Goal: Task Accomplishment & Management: Use online tool/utility

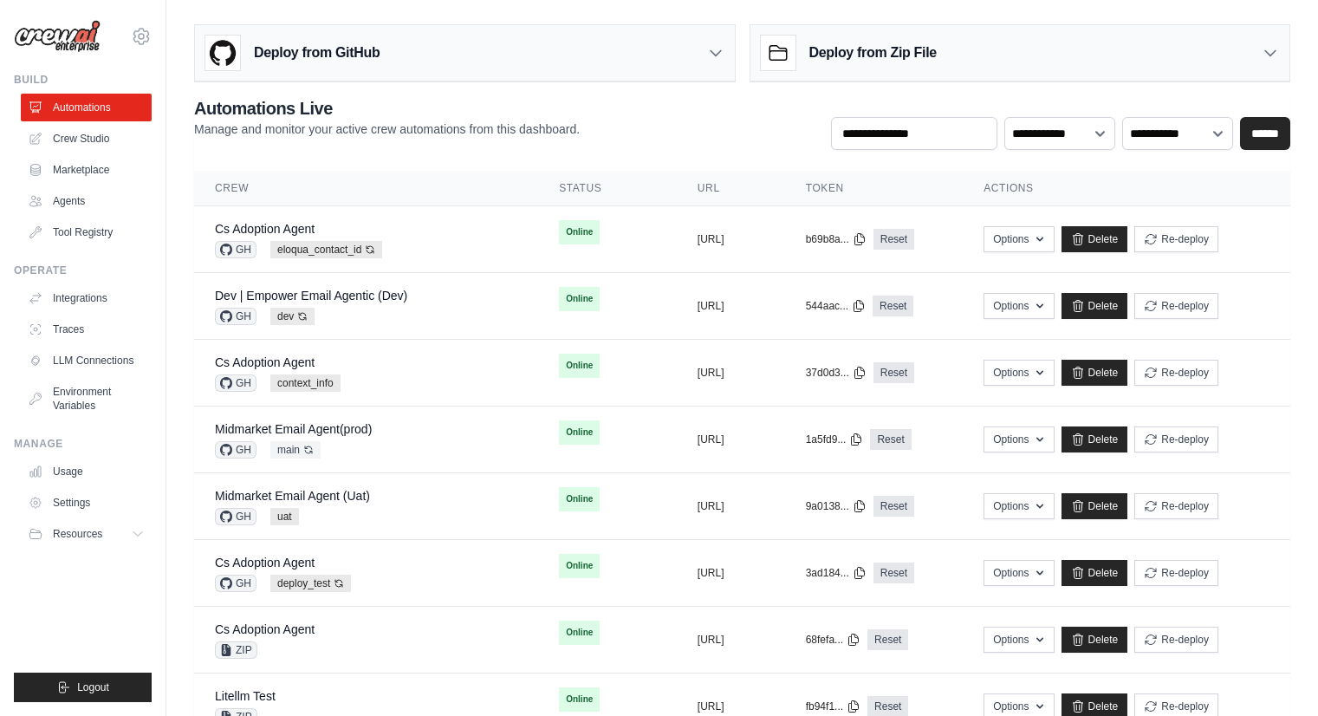
scroll to position [626, 0]
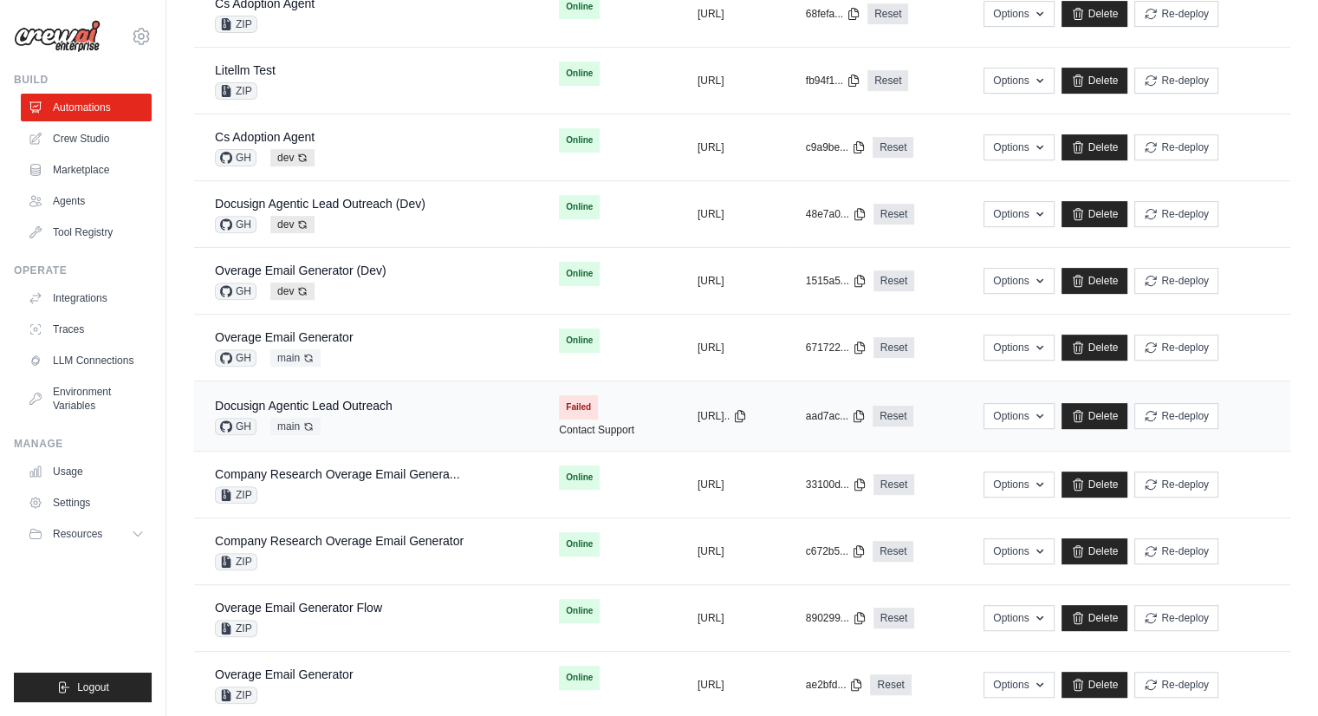
click at [240, 422] on span "GH" at bounding box center [236, 426] width 42 height 17
click at [246, 424] on span "GH" at bounding box center [236, 426] width 42 height 17
click at [283, 428] on span "main Auto-deploy enabled" at bounding box center [295, 426] width 50 height 17
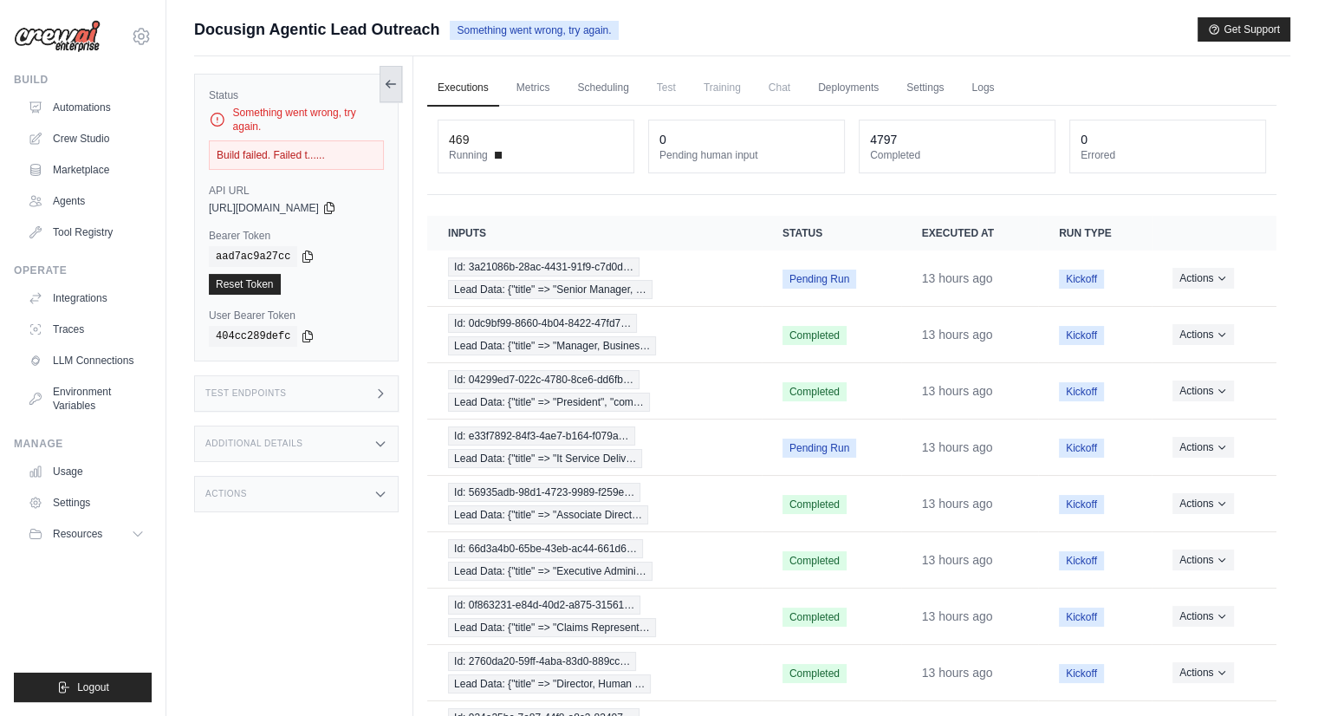
click at [387, 91] on button at bounding box center [391, 84] width 23 height 36
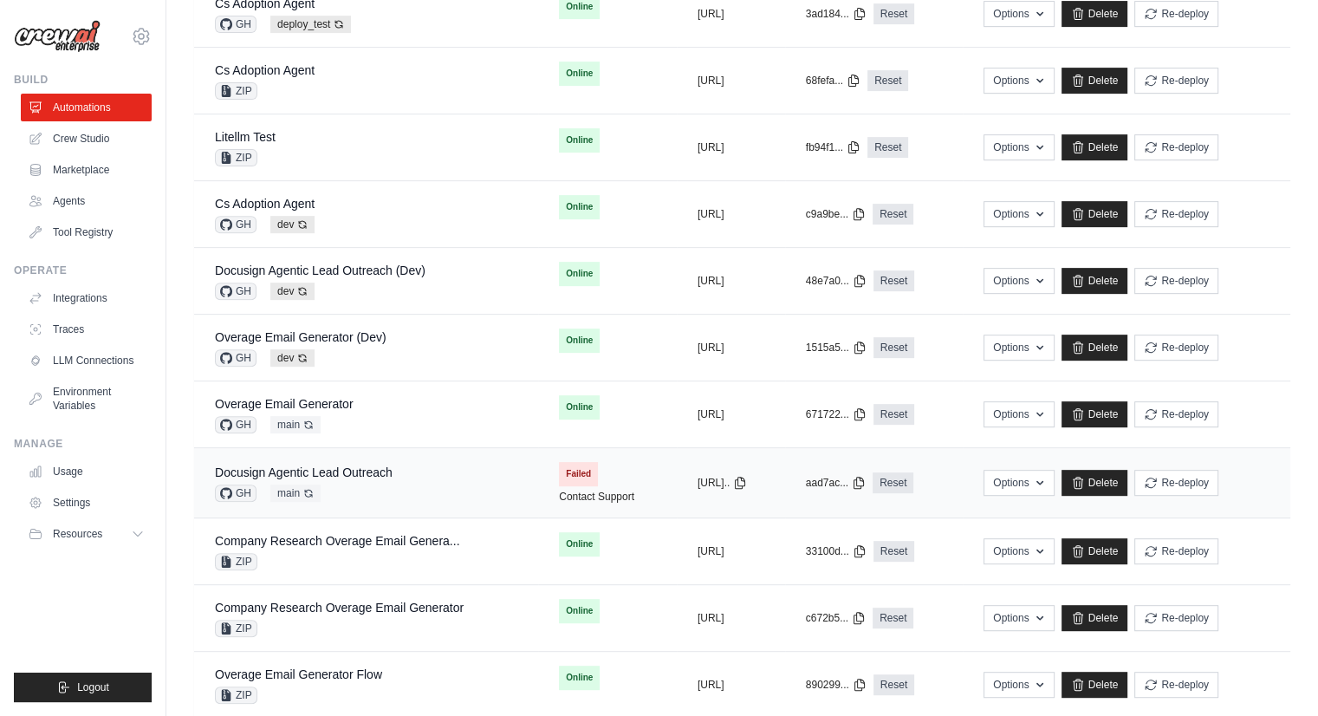
drag, startPoint x: 0, startPoint y: 0, endPoint x: 357, endPoint y: 477, distance: 595.6
click at [357, 477] on div "Docusign Agentic Lead Outreach" at bounding box center [304, 472] width 178 height 17
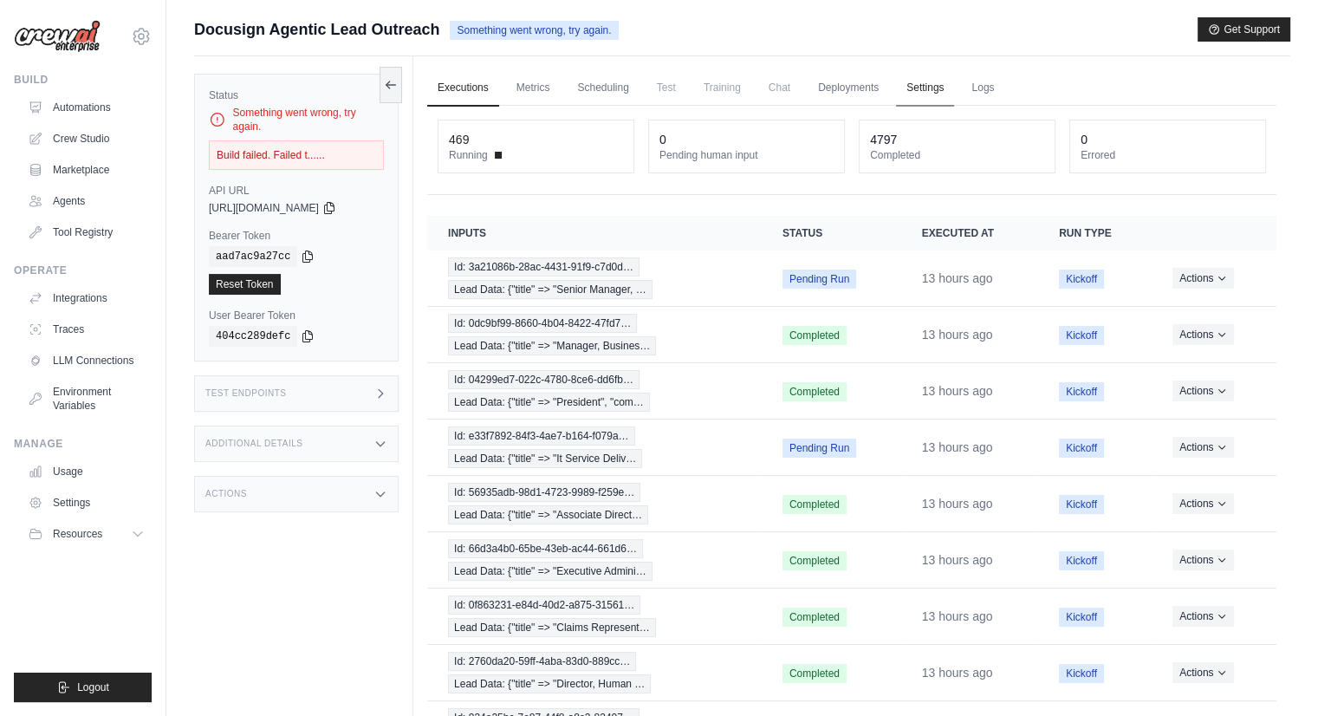
click at [914, 79] on link "Settings" at bounding box center [925, 88] width 58 height 36
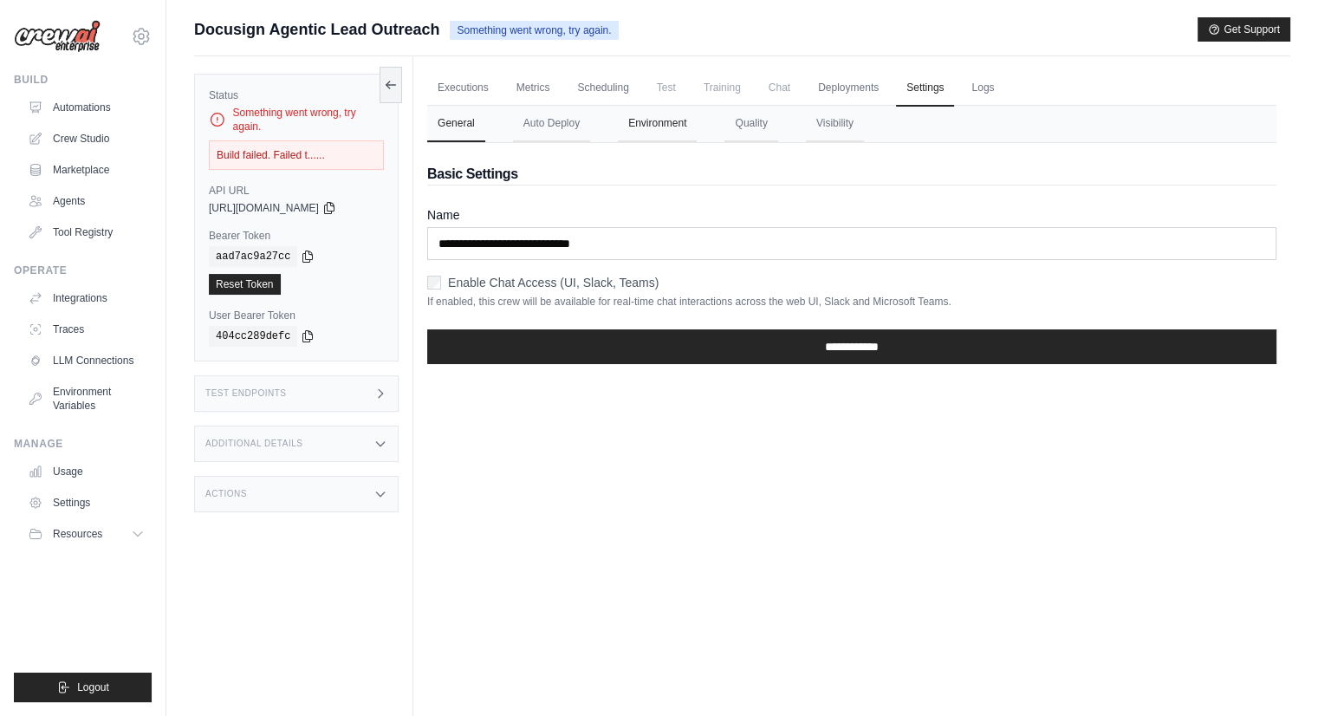
click at [670, 122] on button "Environment" at bounding box center [657, 124] width 79 height 36
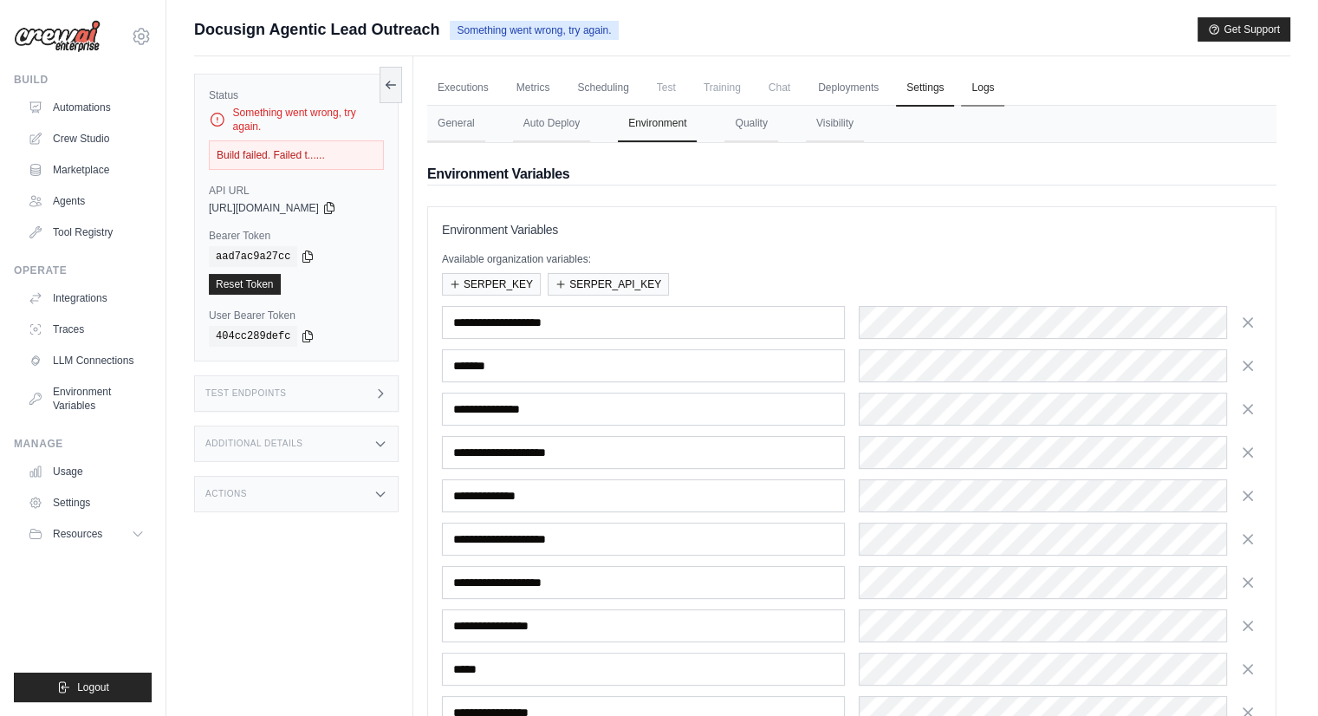
click at [980, 88] on link "Logs" at bounding box center [982, 88] width 43 height 36
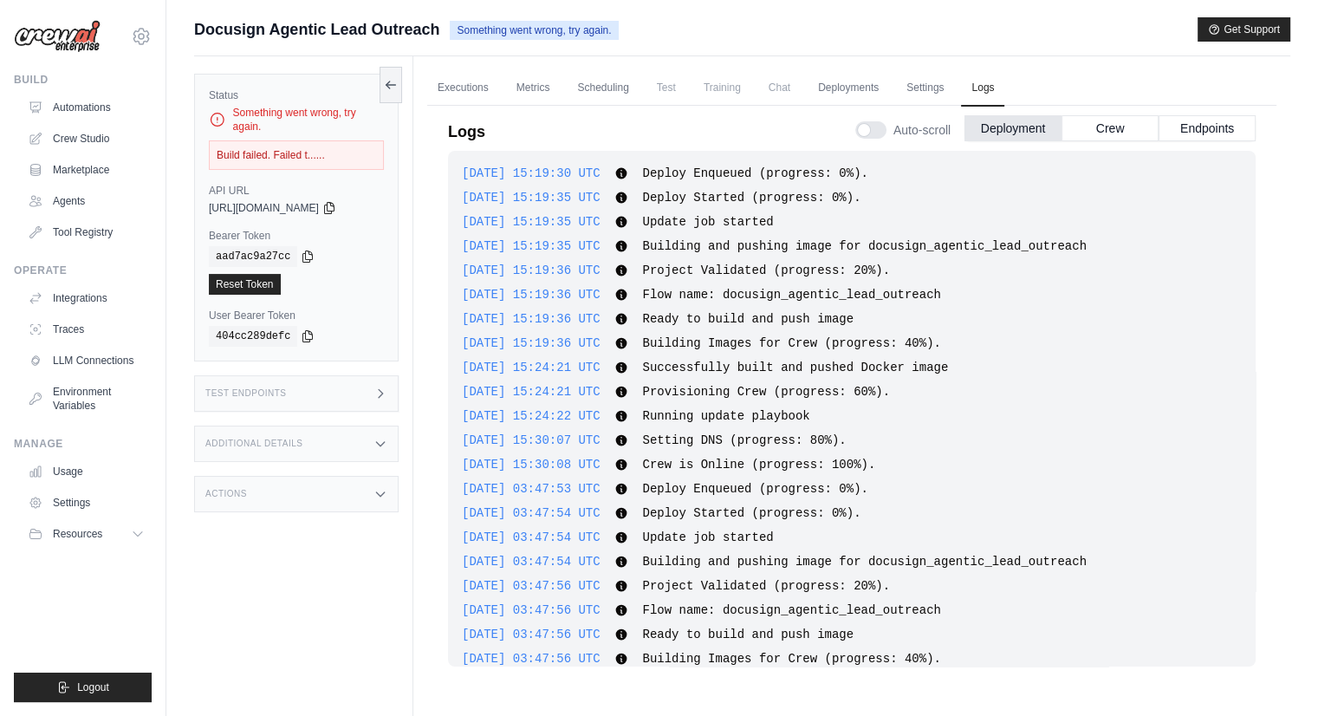
scroll to position [1623, 0]
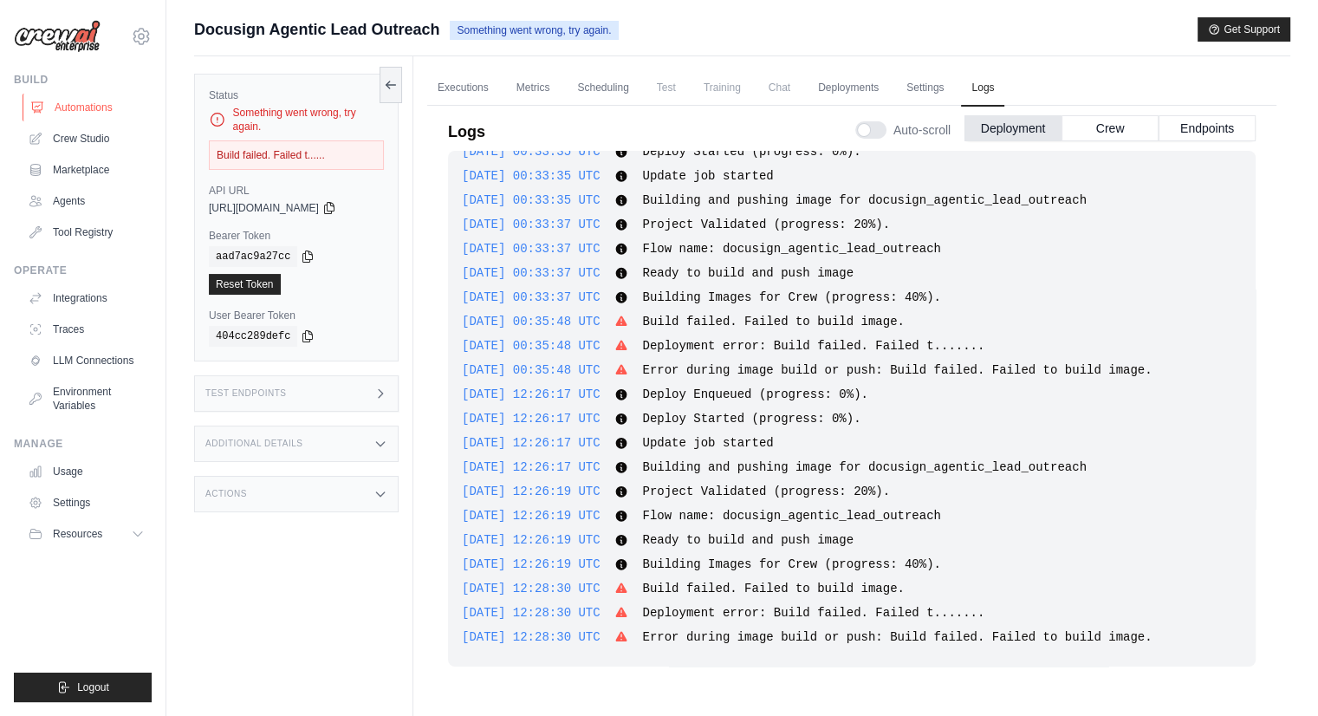
click at [85, 94] on link "Automations" at bounding box center [88, 108] width 131 height 28
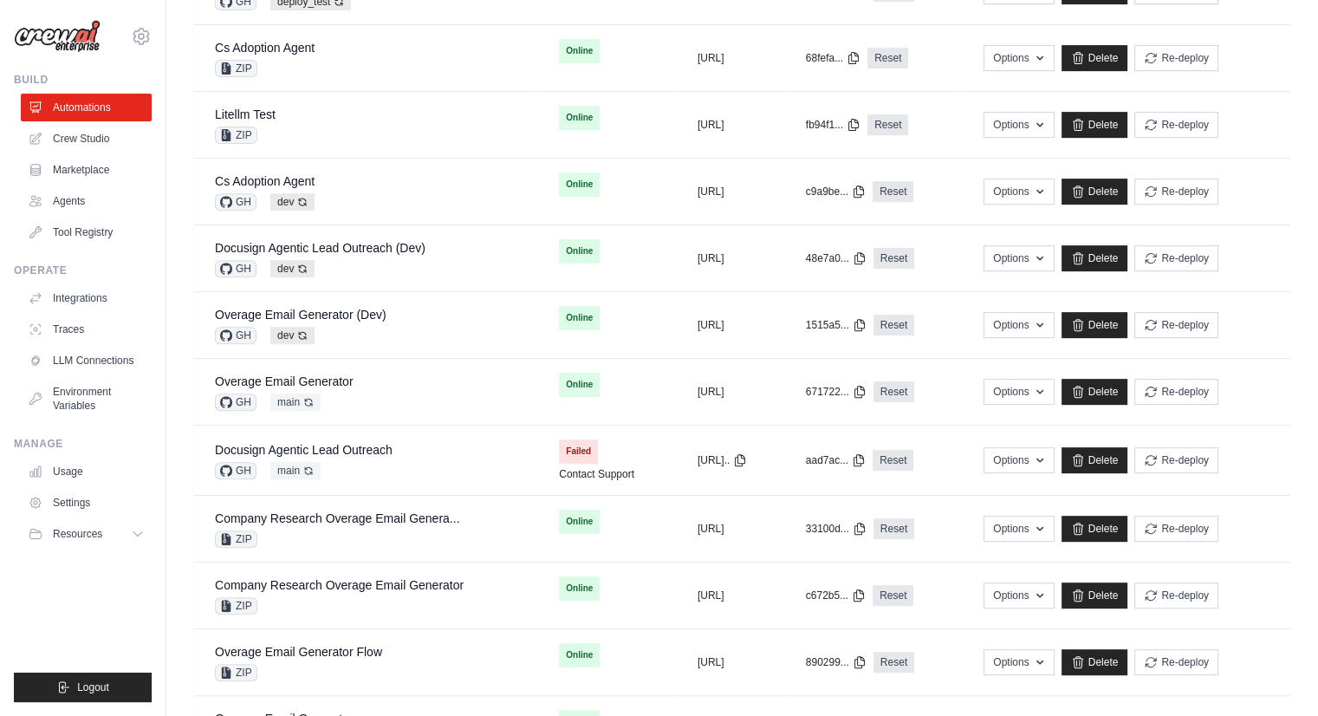
scroll to position [659, 0]
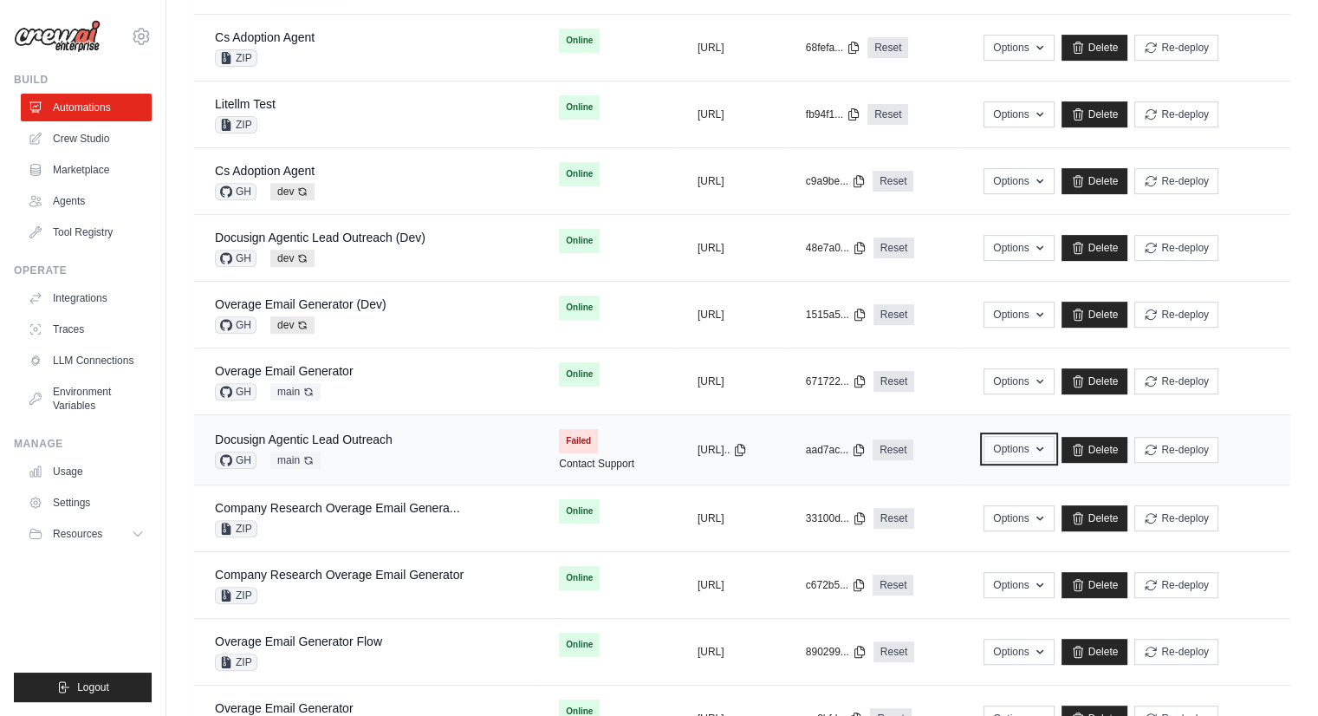
click at [1054, 452] on button "Options" at bounding box center [1019, 449] width 70 height 26
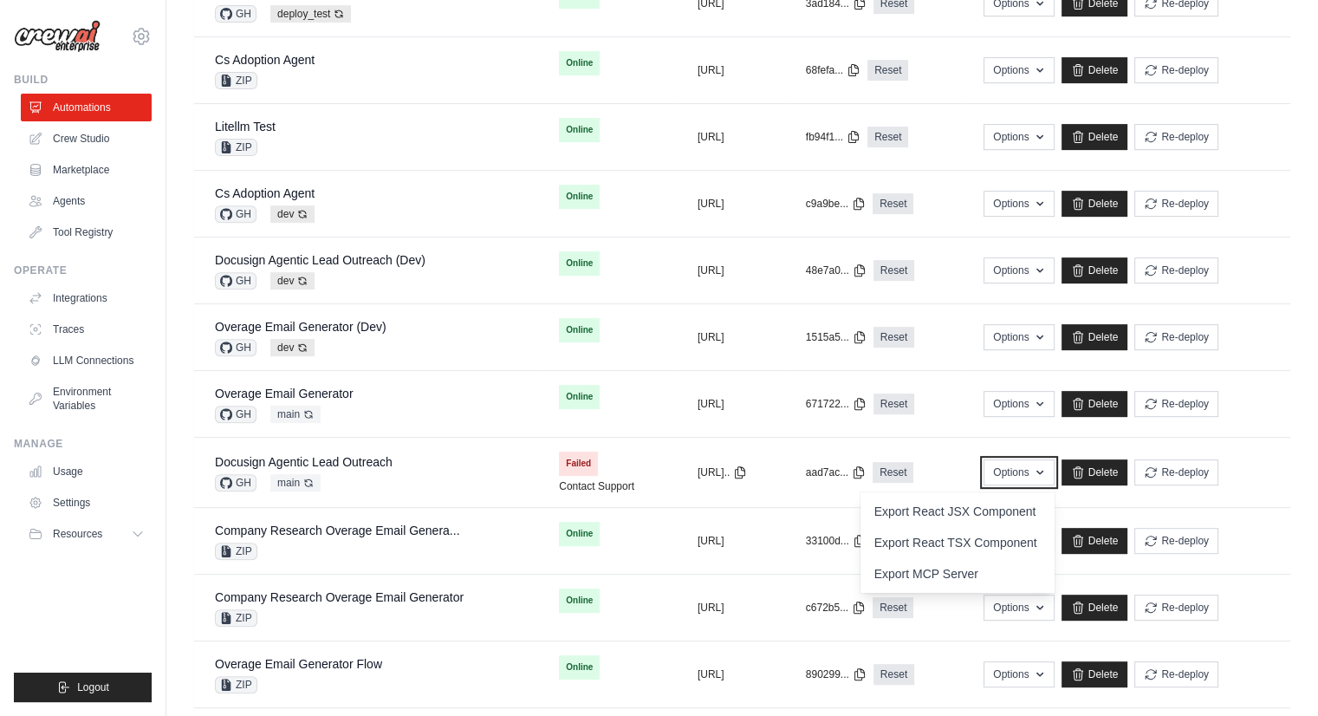
scroll to position [678, 0]
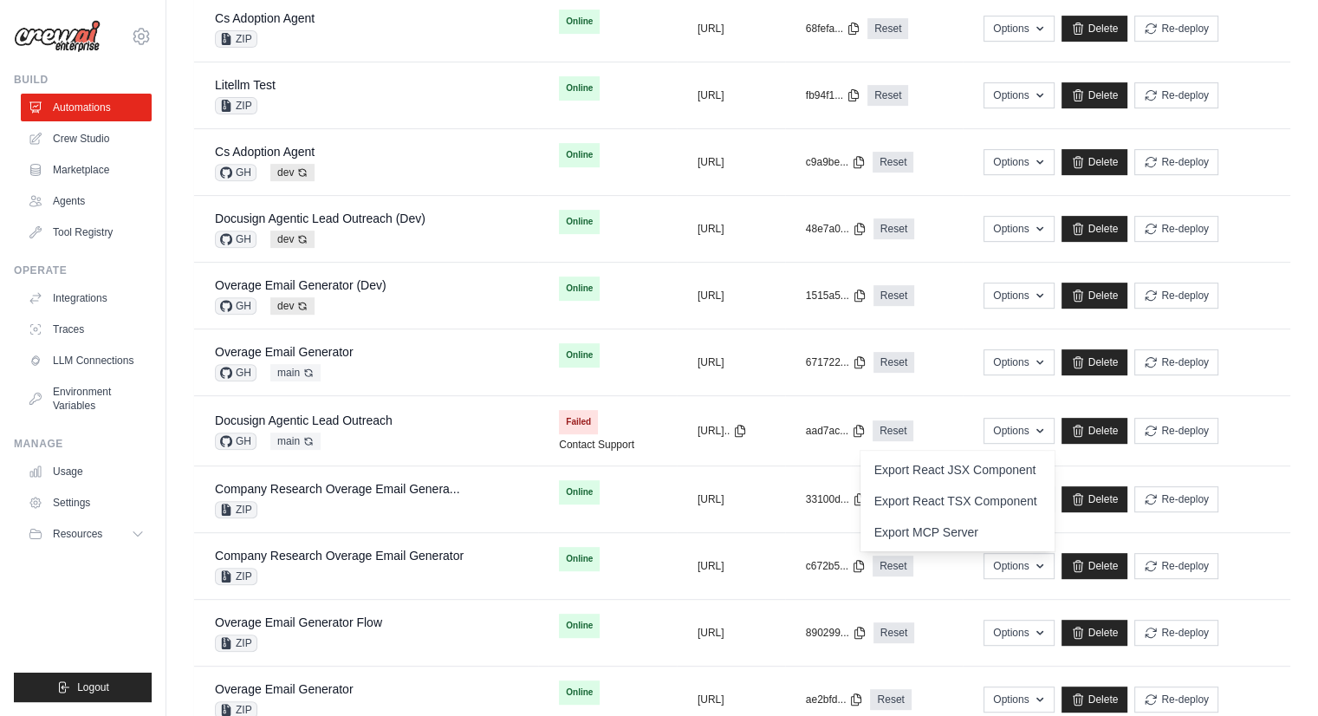
click at [1297, 387] on div "**********" at bounding box center [742, 136] width 1152 height 1593
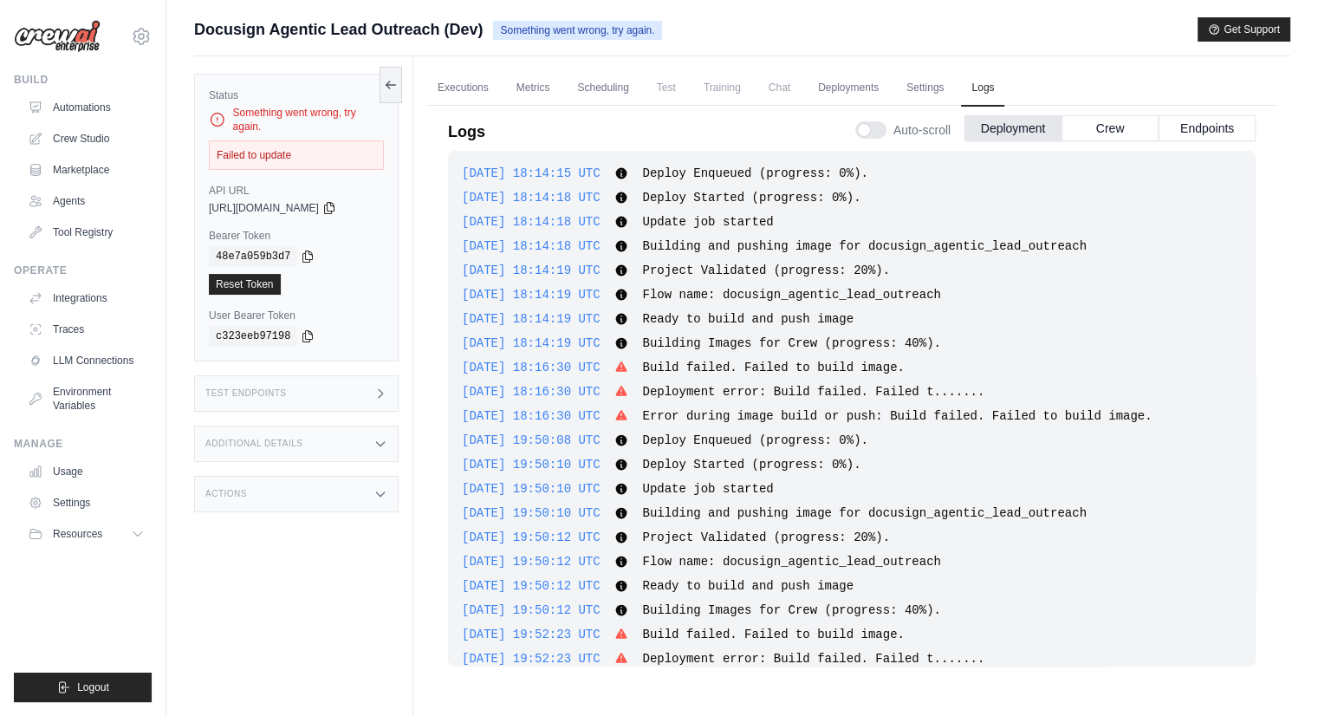
scroll to position [3322, 0]
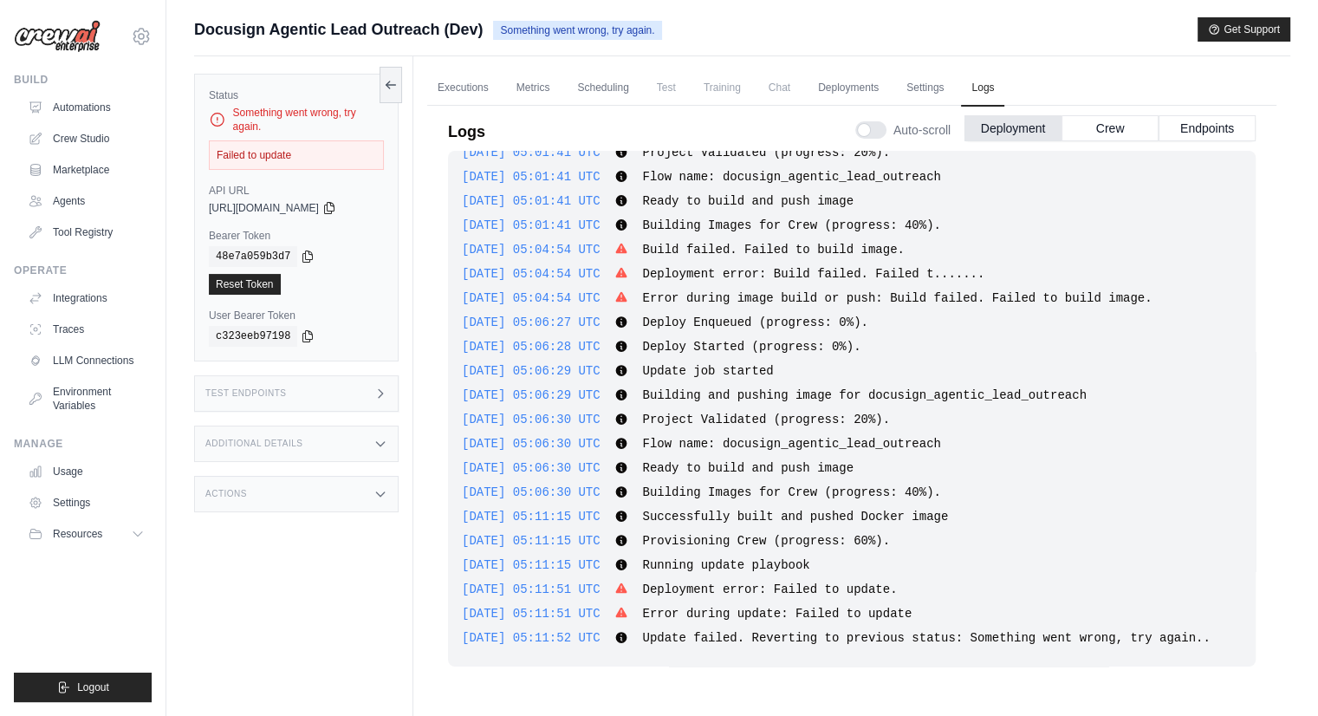
click at [361, 396] on div "Test Endpoints" at bounding box center [296, 393] width 205 height 36
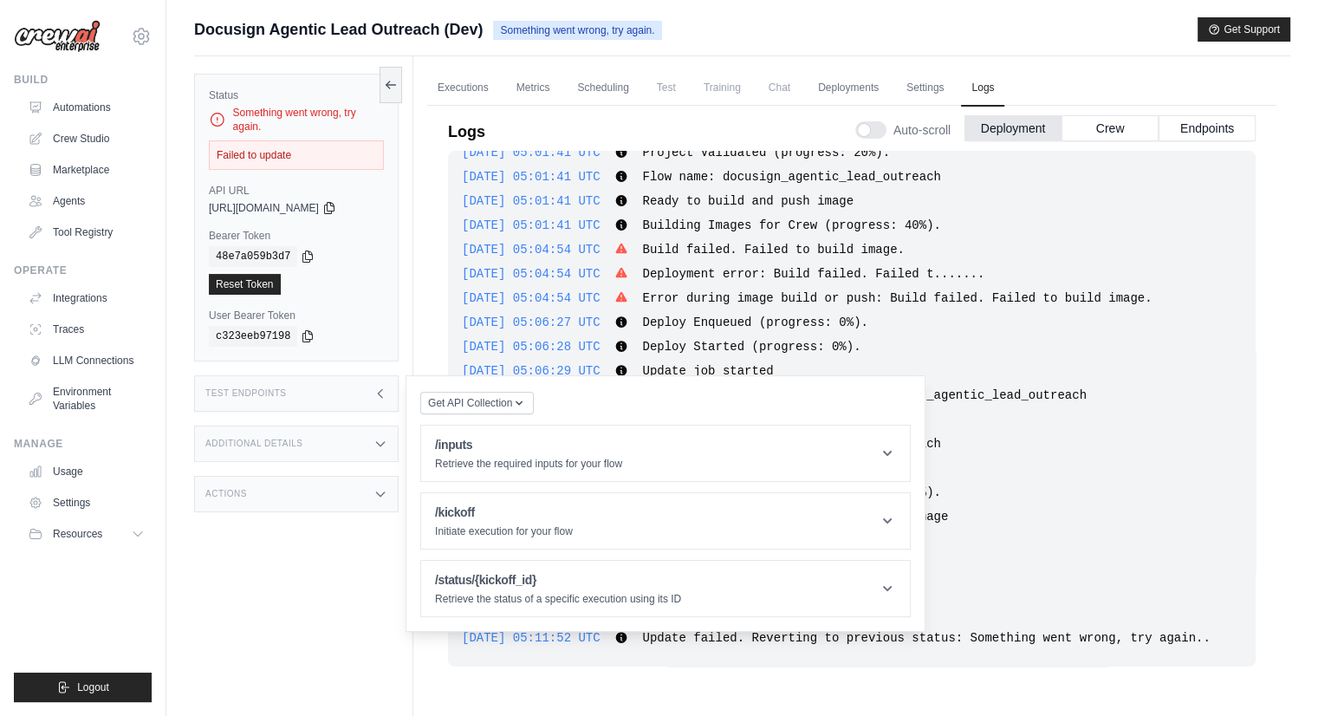
click at [346, 434] on div "Additional Details" at bounding box center [296, 444] width 205 height 36
click at [345, 432] on div "Additional Details" at bounding box center [296, 444] width 205 height 36
click at [347, 498] on div "Actions" at bounding box center [296, 494] width 205 height 36
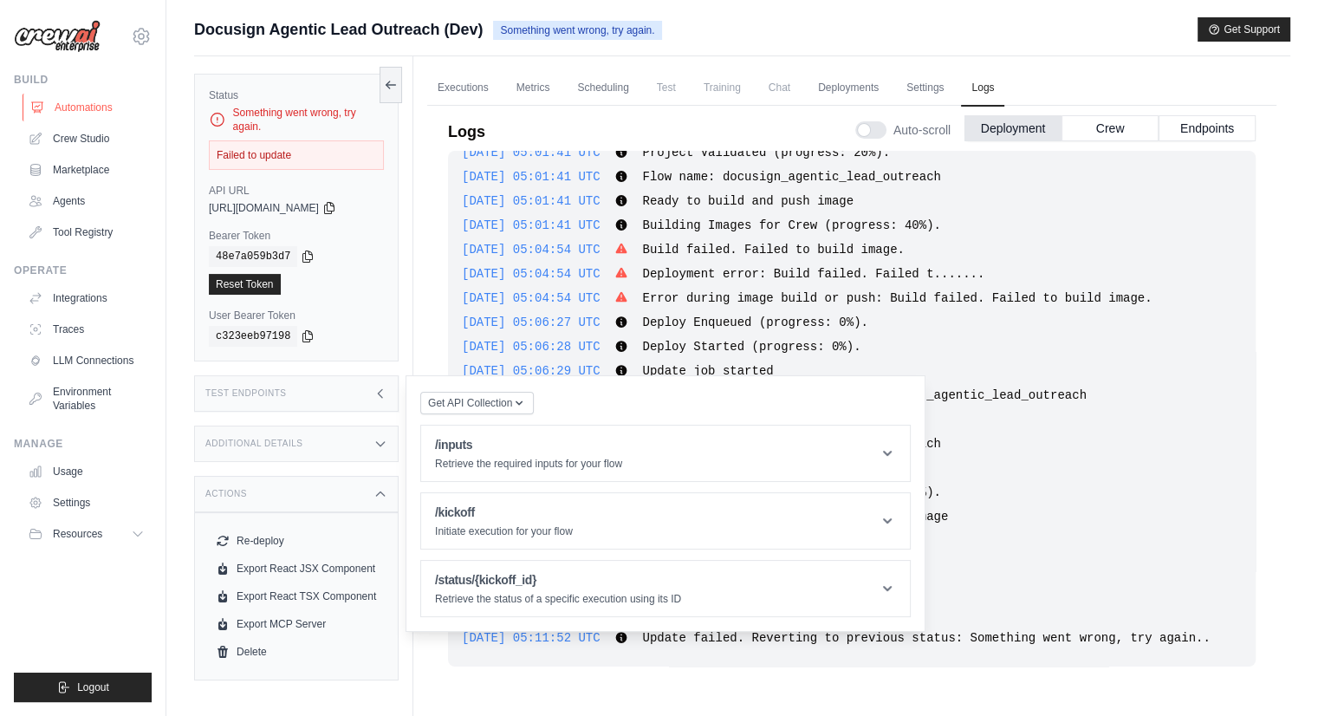
click at [101, 112] on link "Automations" at bounding box center [88, 108] width 131 height 28
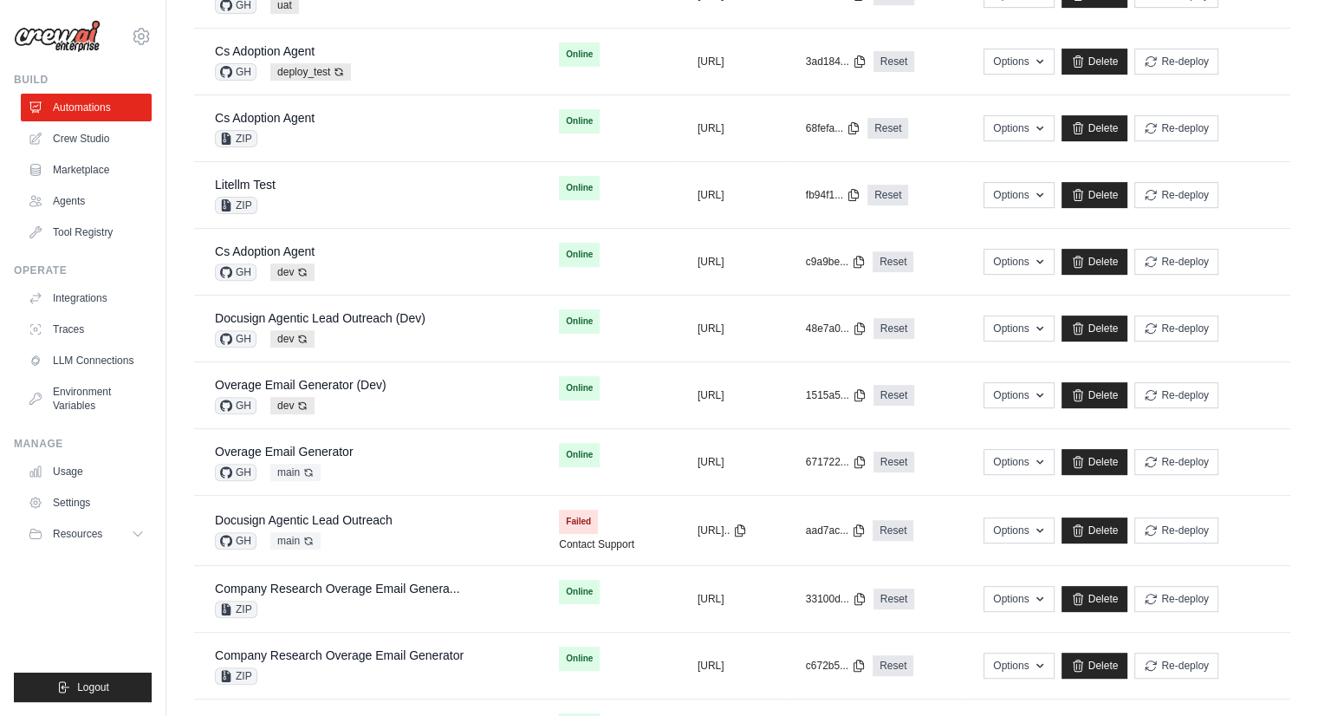
scroll to position [55, 0]
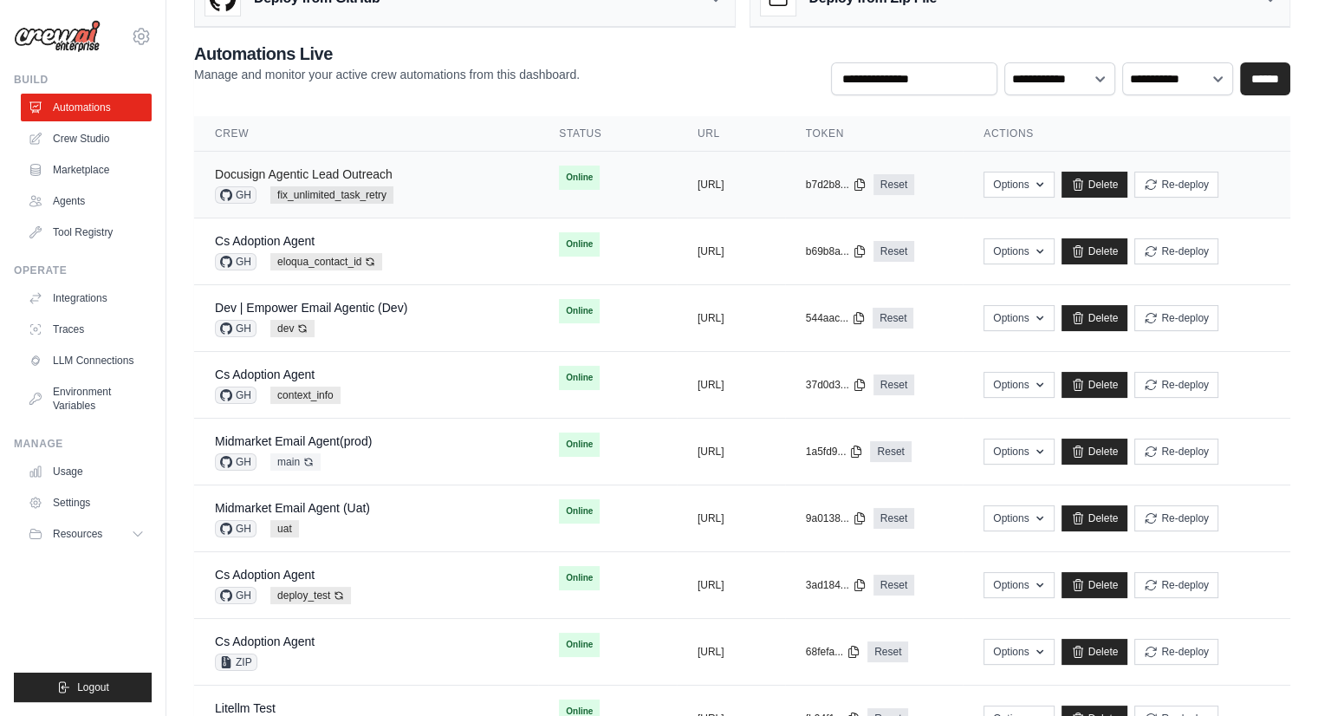
click at [378, 172] on link "Docusign Agentic Lead Outreach" at bounding box center [304, 174] width 178 height 14
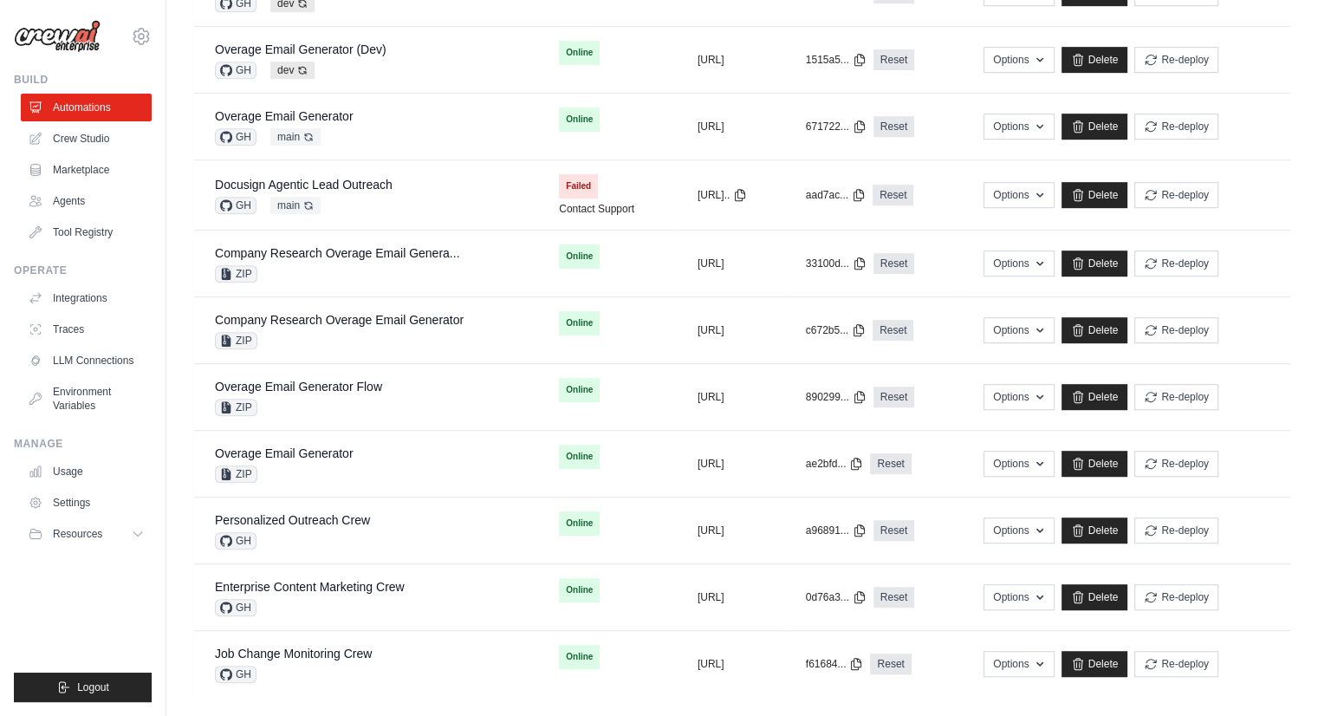
scroll to position [928, 0]
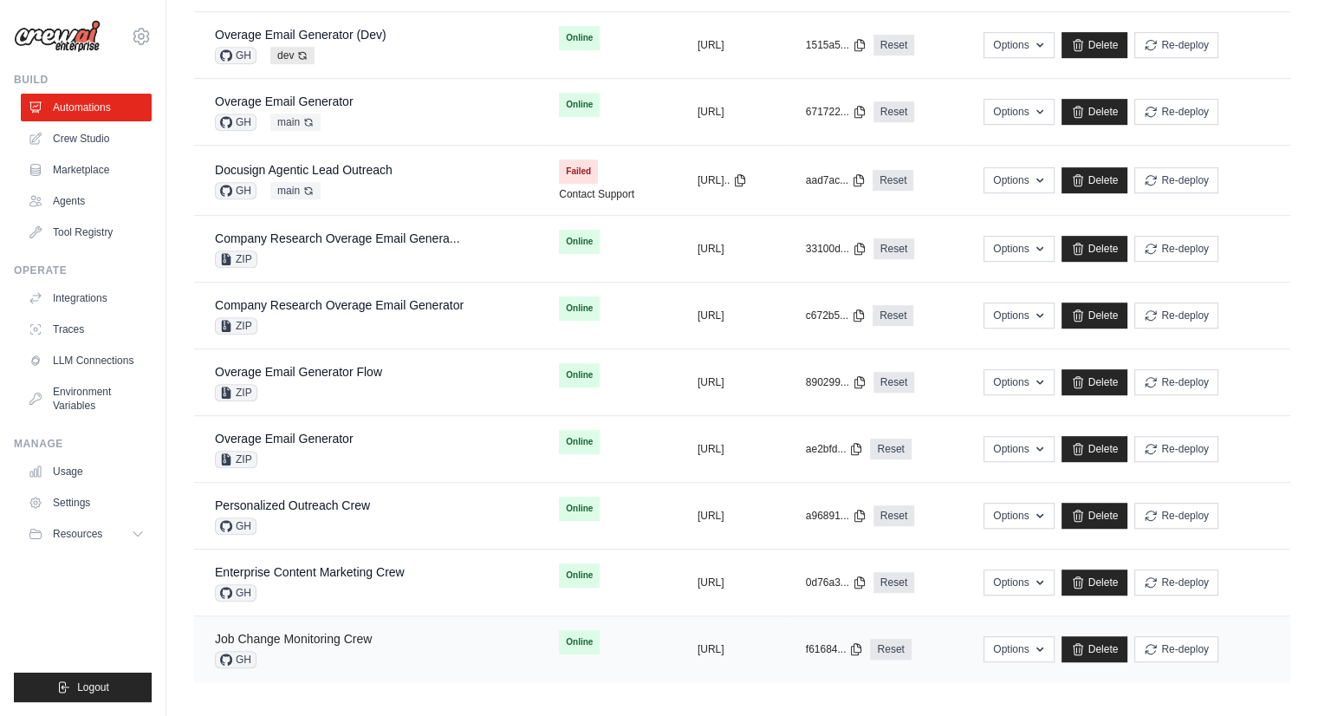
click at [329, 632] on link "Job Change Monitoring Crew" at bounding box center [293, 639] width 157 height 14
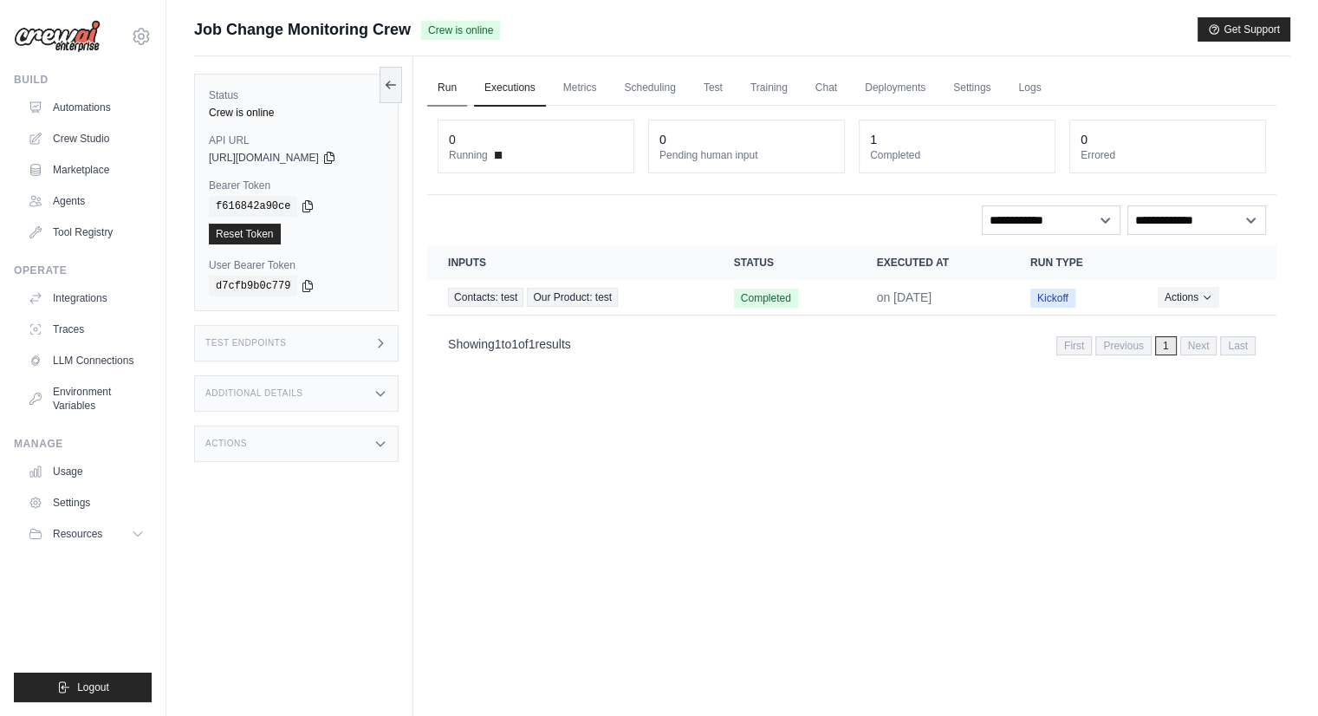
click at [451, 91] on link "Run" at bounding box center [447, 88] width 40 height 36
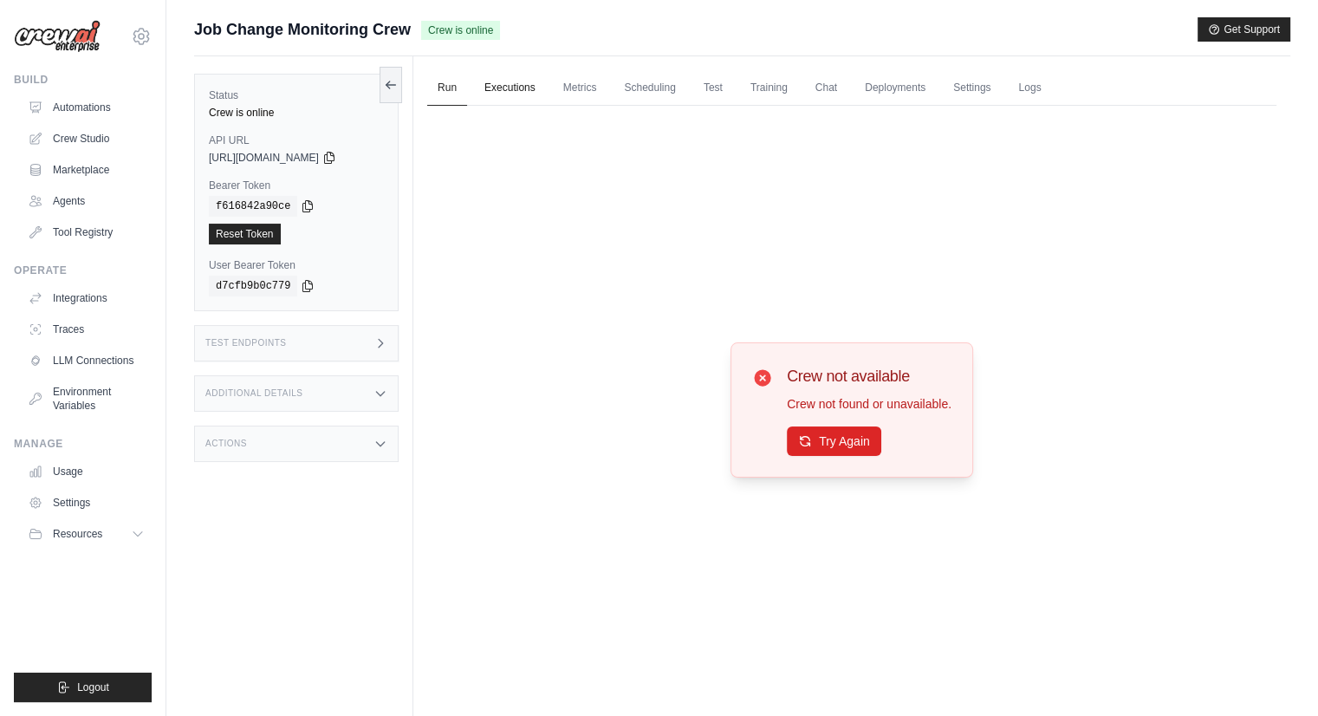
click at [499, 80] on link "Executions" at bounding box center [510, 88] width 72 height 36
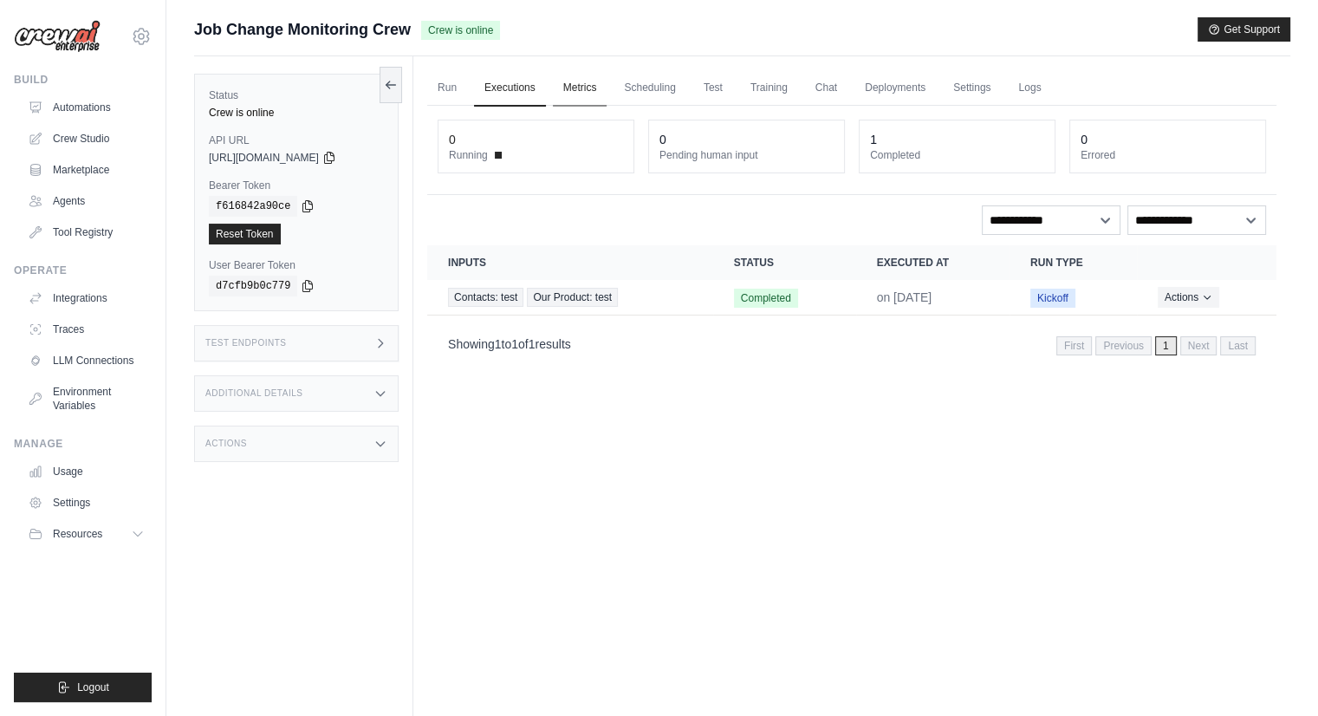
click at [582, 82] on link "Metrics" at bounding box center [580, 88] width 55 height 36
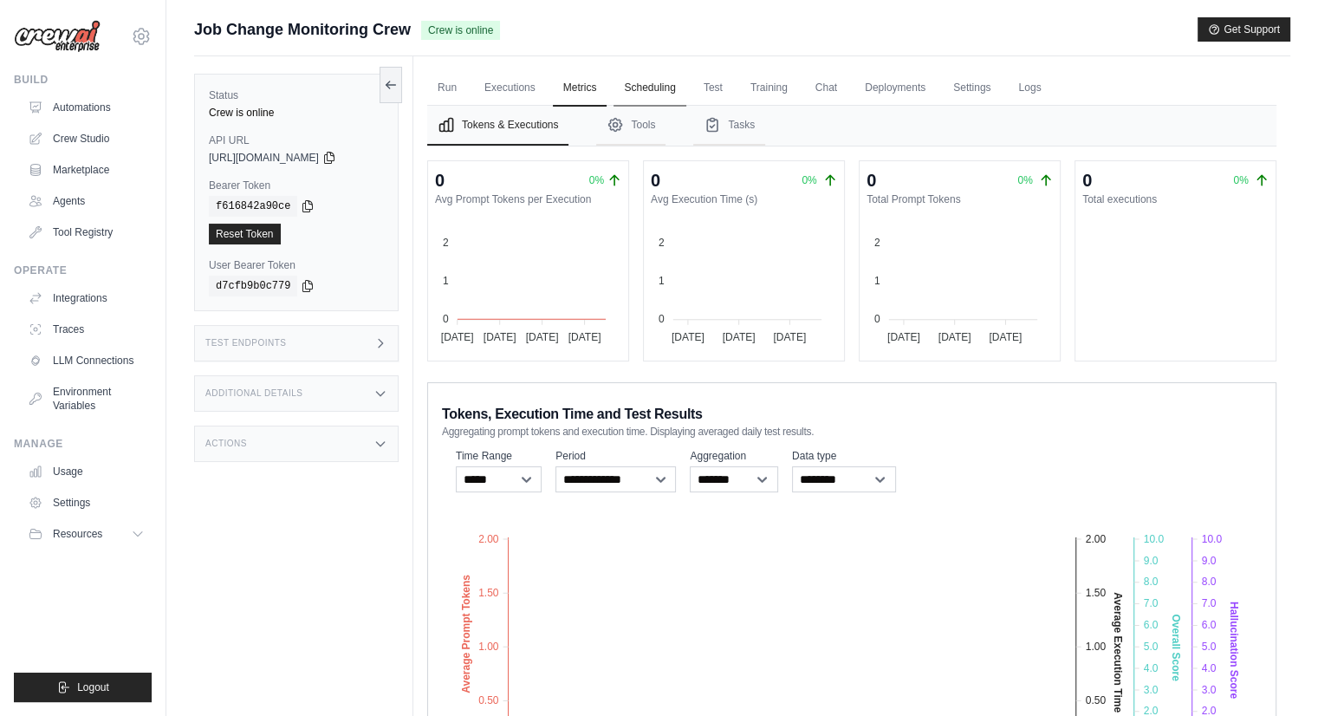
click at [654, 91] on link "Scheduling" at bounding box center [650, 88] width 72 height 36
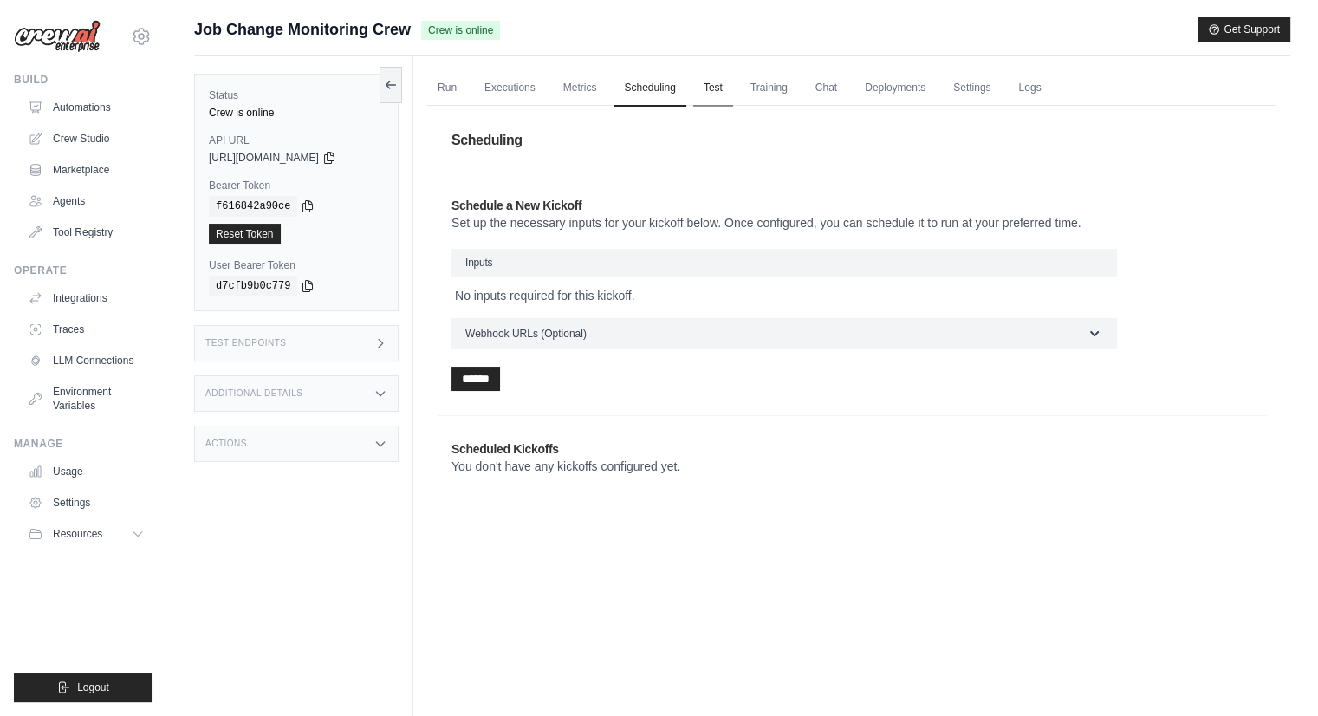
click at [712, 92] on link "Test" at bounding box center [713, 88] width 40 height 36
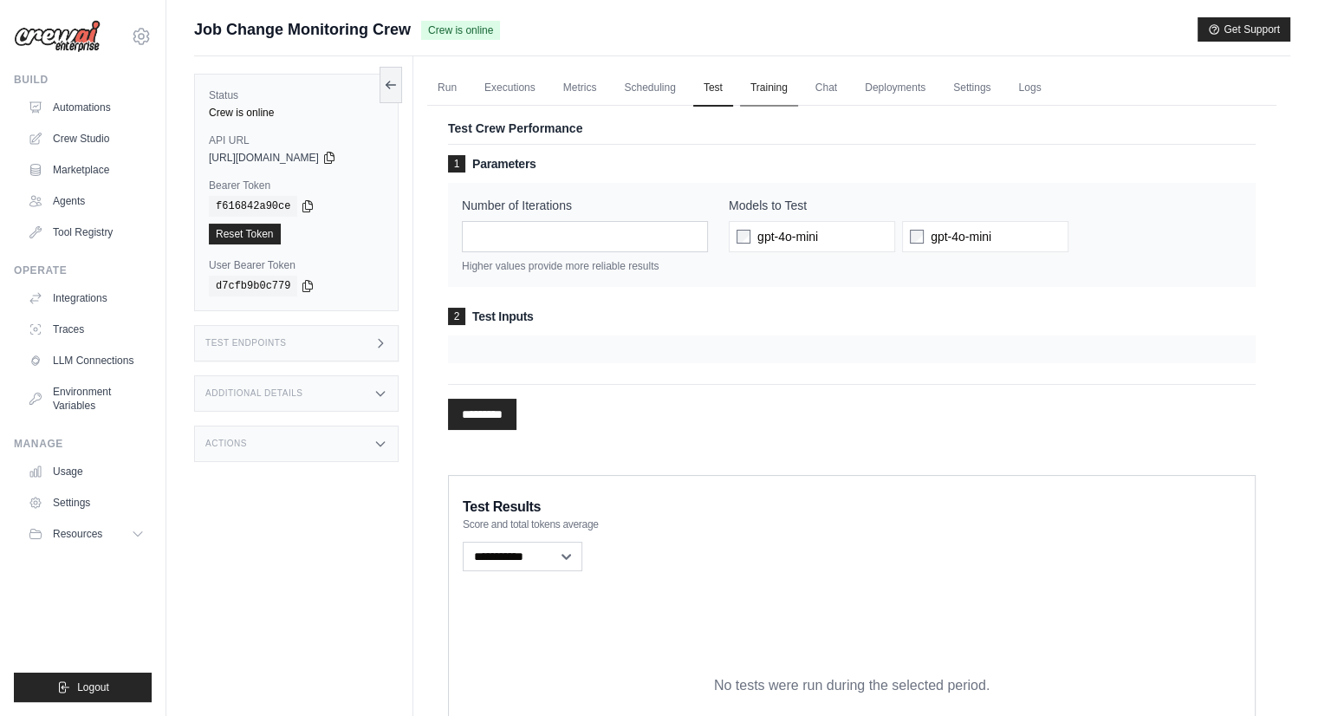
click at [784, 88] on link "Training" at bounding box center [769, 88] width 58 height 36
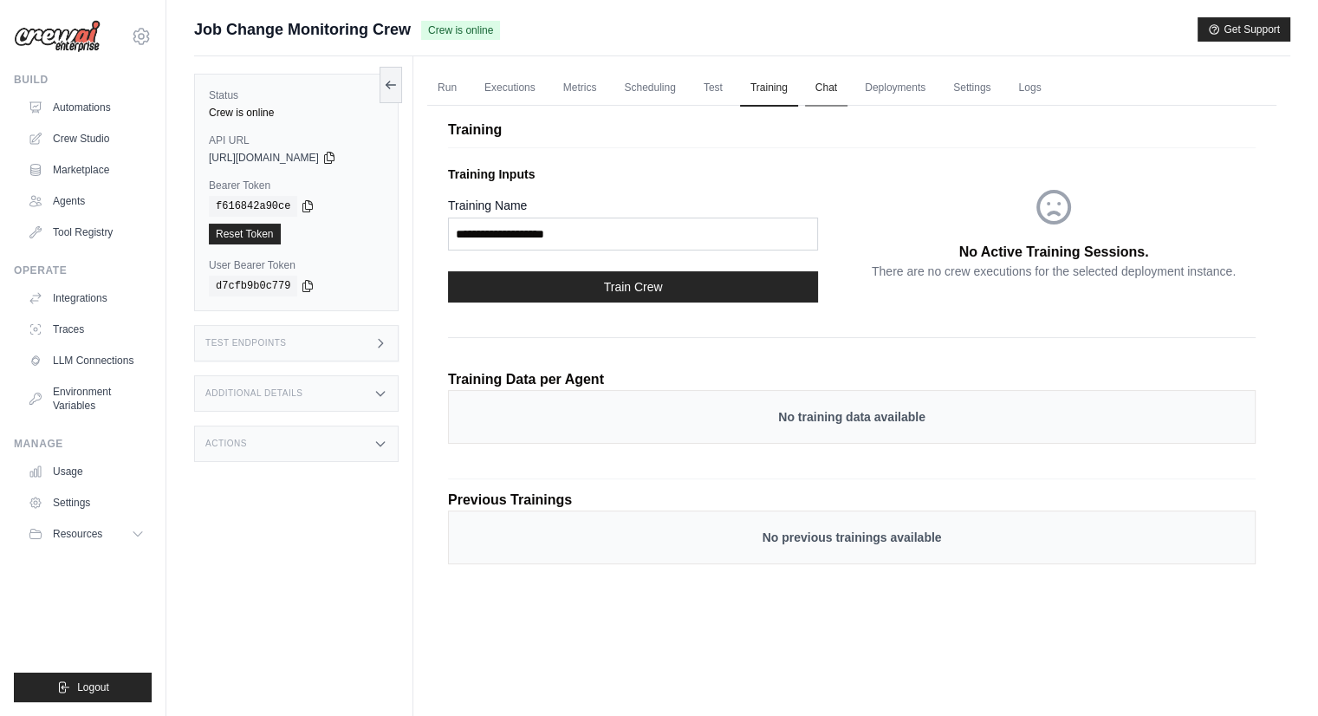
click at [839, 87] on link "Chat" at bounding box center [826, 88] width 42 height 36
click at [957, 81] on link "Settings" at bounding box center [972, 88] width 58 height 36
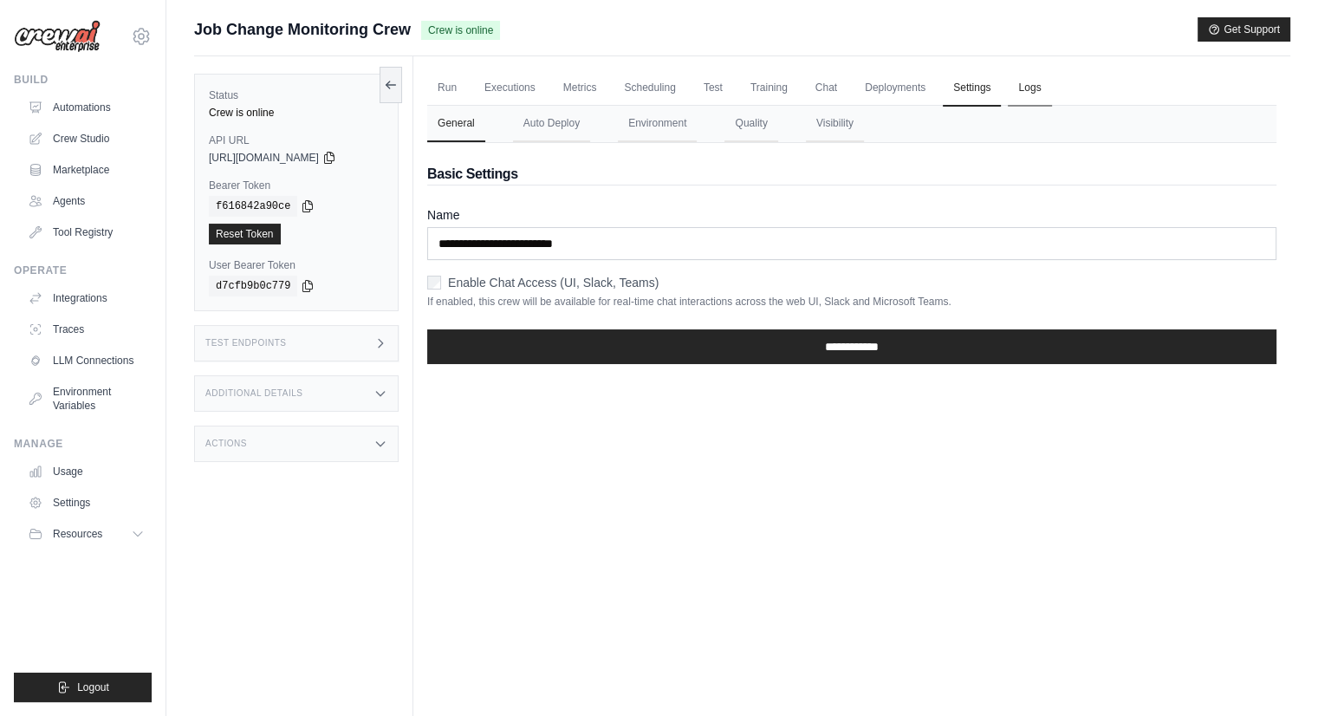
click at [1018, 81] on link "Logs" at bounding box center [1029, 88] width 43 height 36
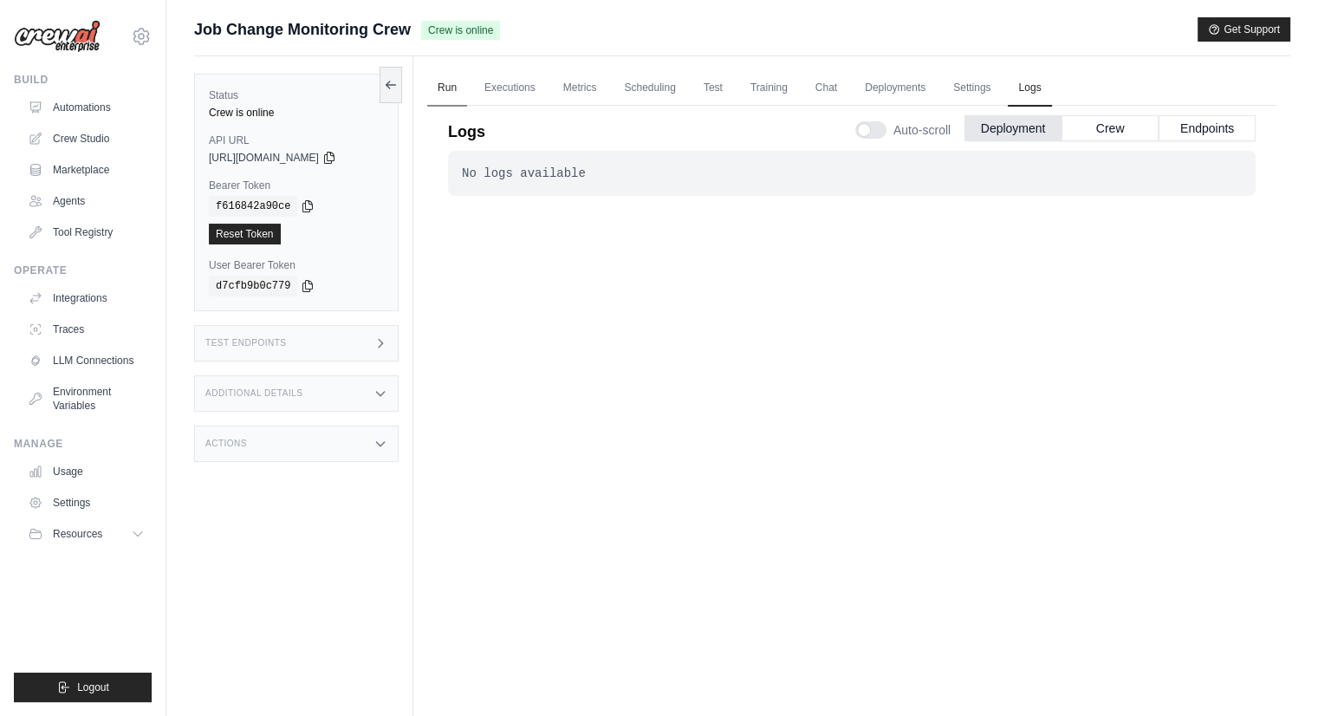
click at [442, 78] on link "Run" at bounding box center [447, 88] width 40 height 36
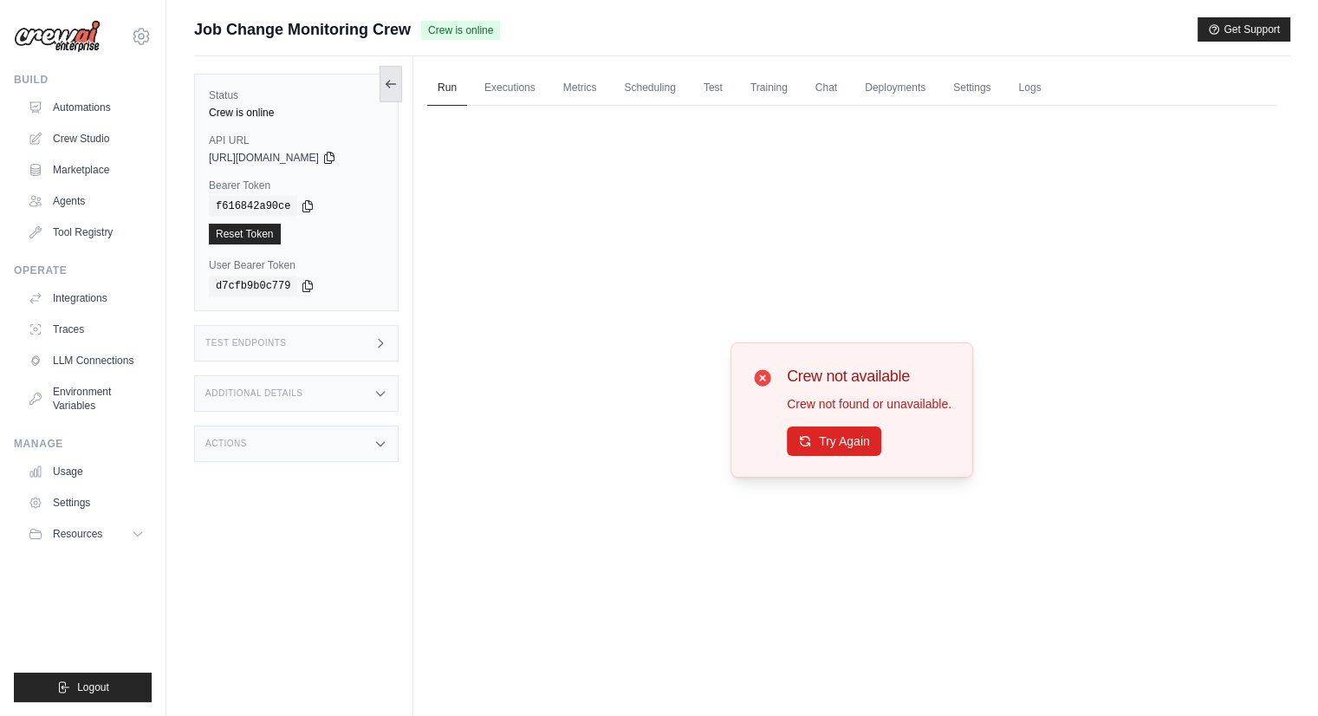
click at [383, 78] on button at bounding box center [391, 84] width 23 height 36
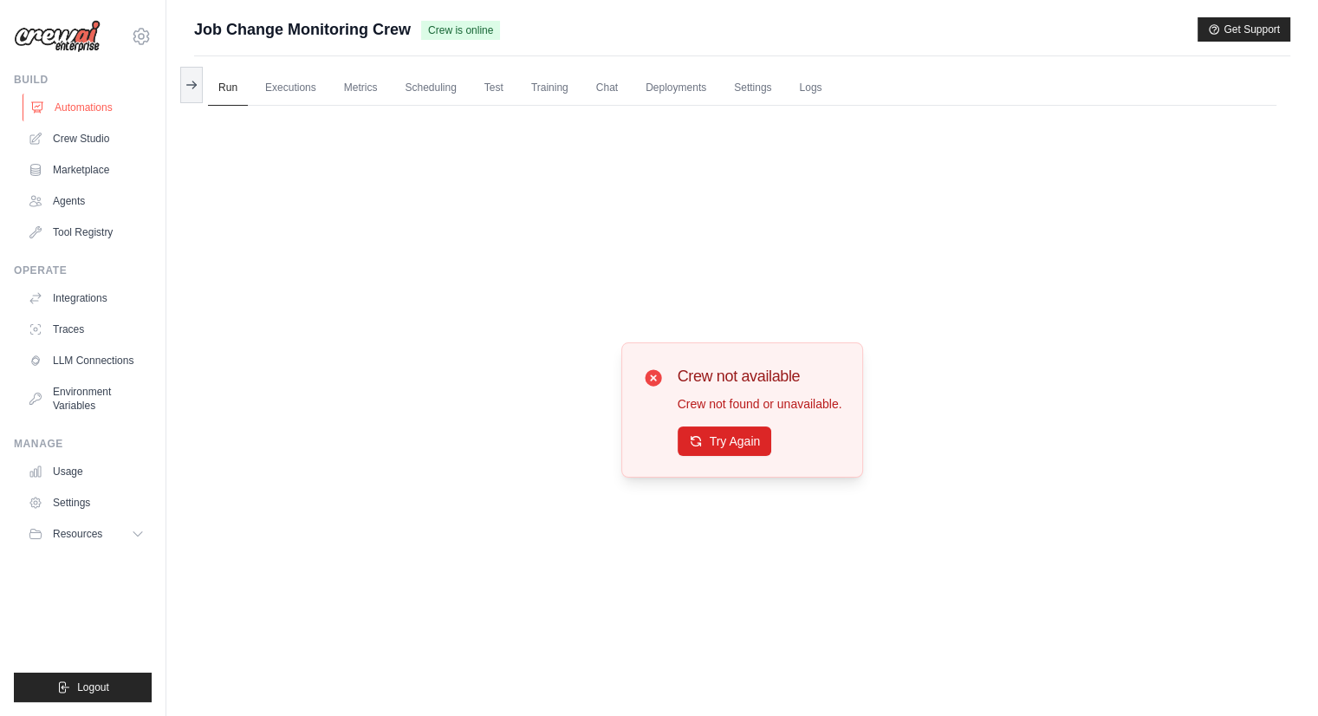
click at [81, 102] on link "Automations" at bounding box center [88, 108] width 131 height 28
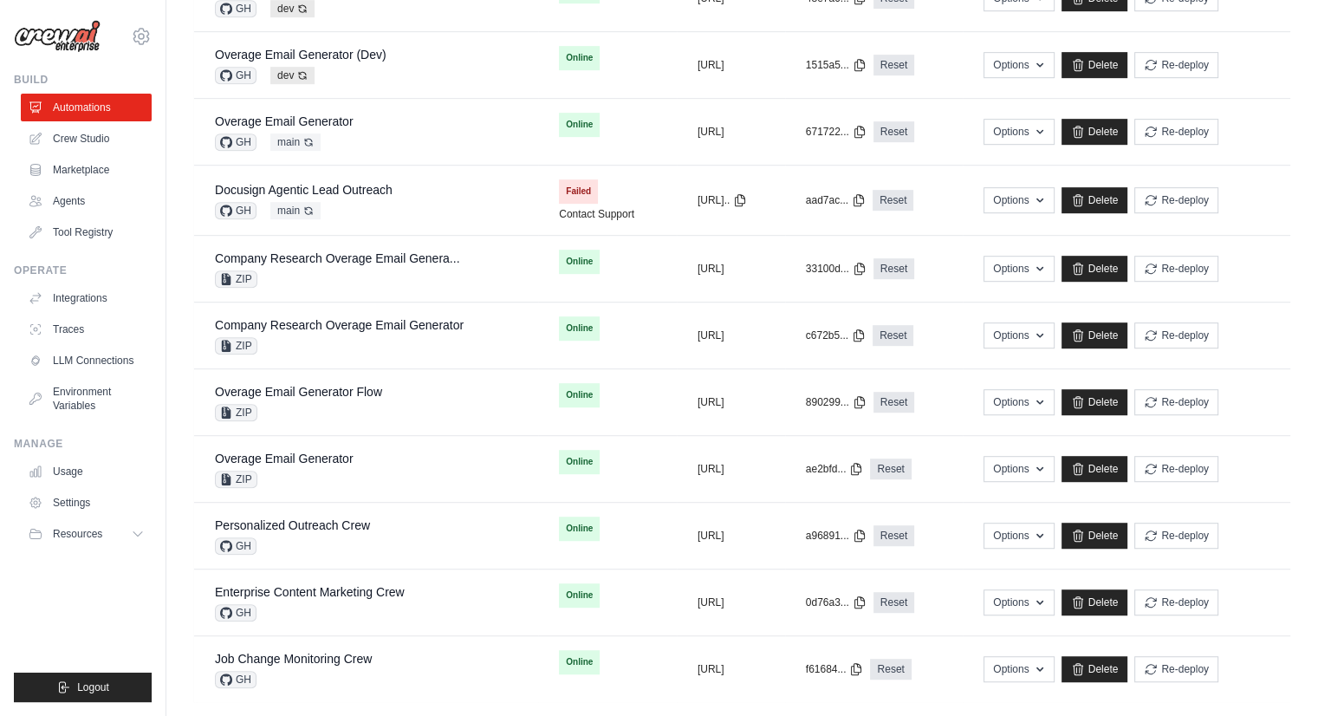
scroll to position [928, 0]
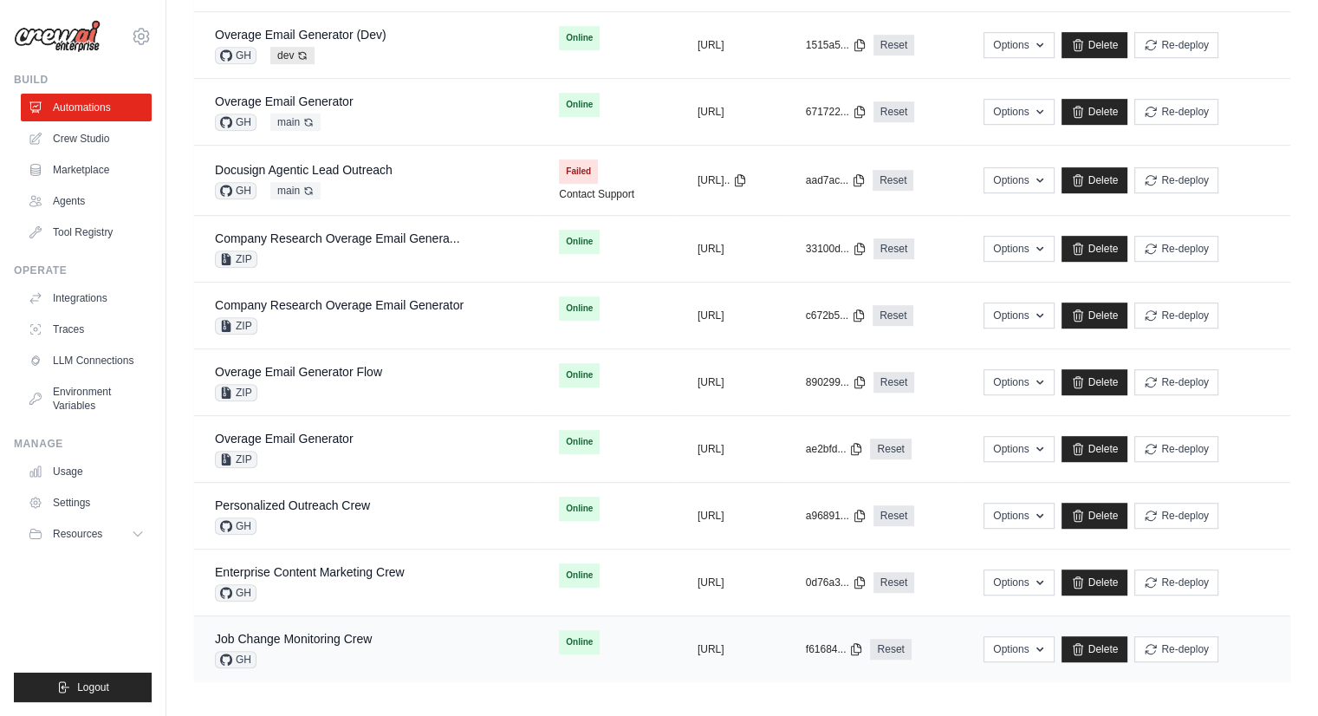
click at [843, 643] on div "copied" at bounding box center [824, 638] width 37 height 21
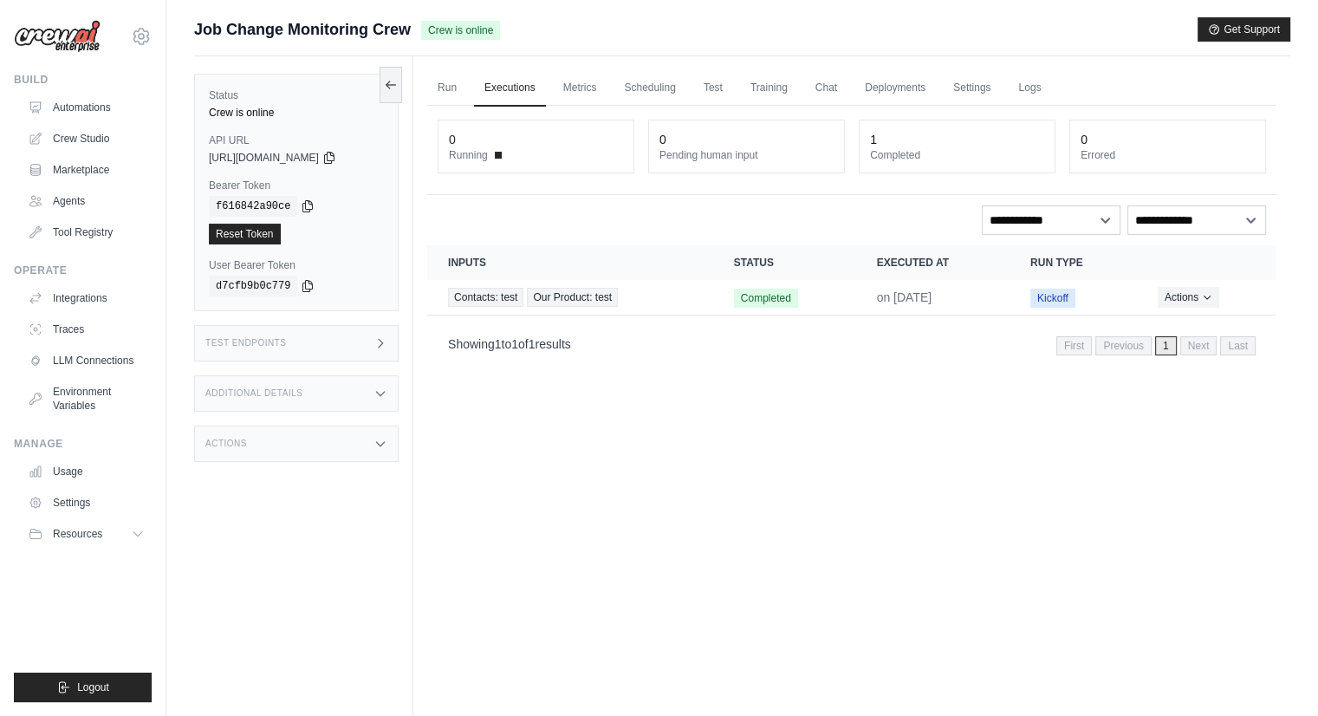
click at [358, 535] on div "Status Crew is online API URL copied [URL][DOMAIN_NAME] Bearer Token copied f61…" at bounding box center [303, 414] width 219 height 716
